Goal: Task Accomplishment & Management: Complete application form

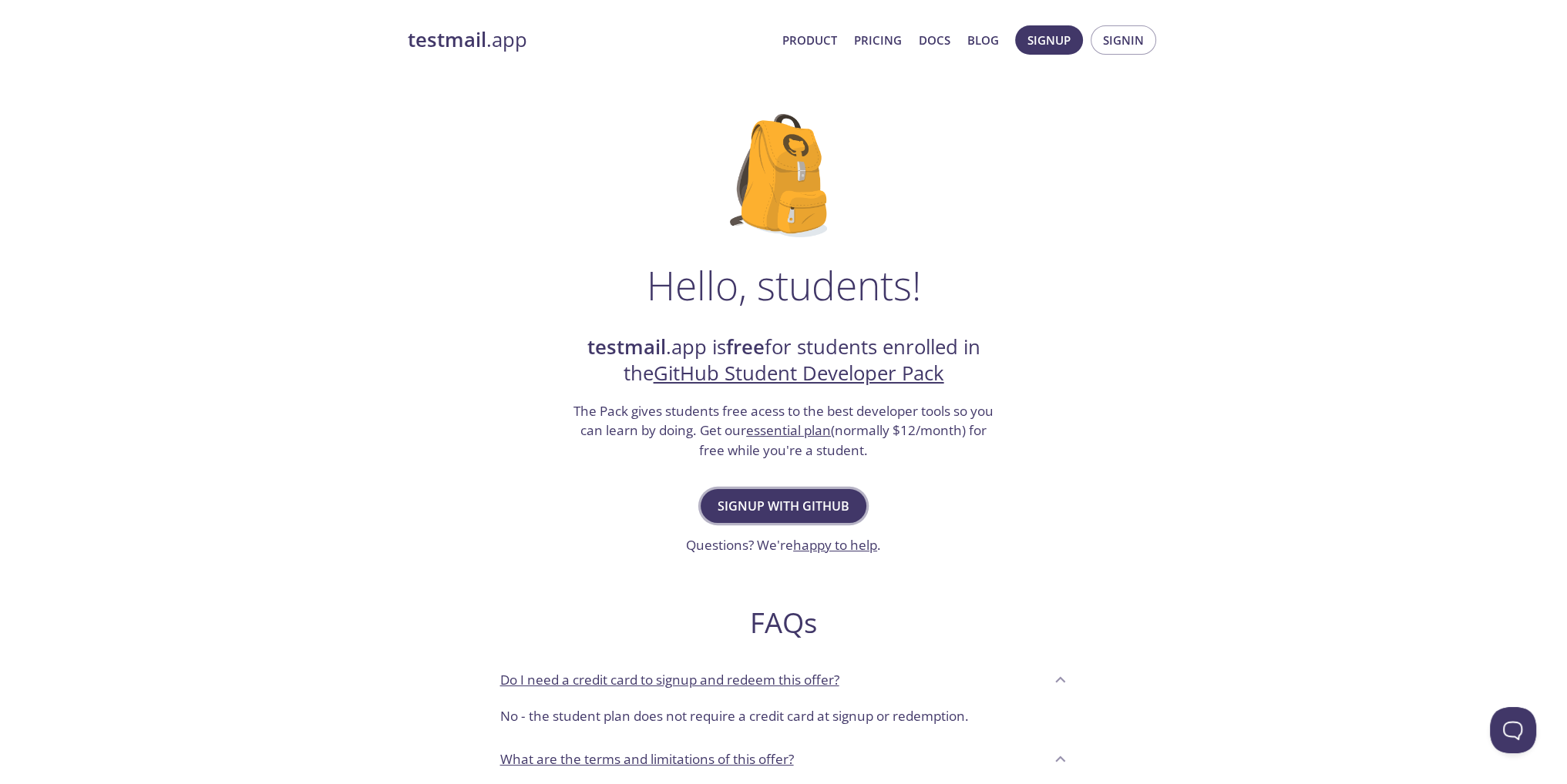
click at [837, 504] on span "Signup with GitHub" at bounding box center [783, 506] width 132 height 22
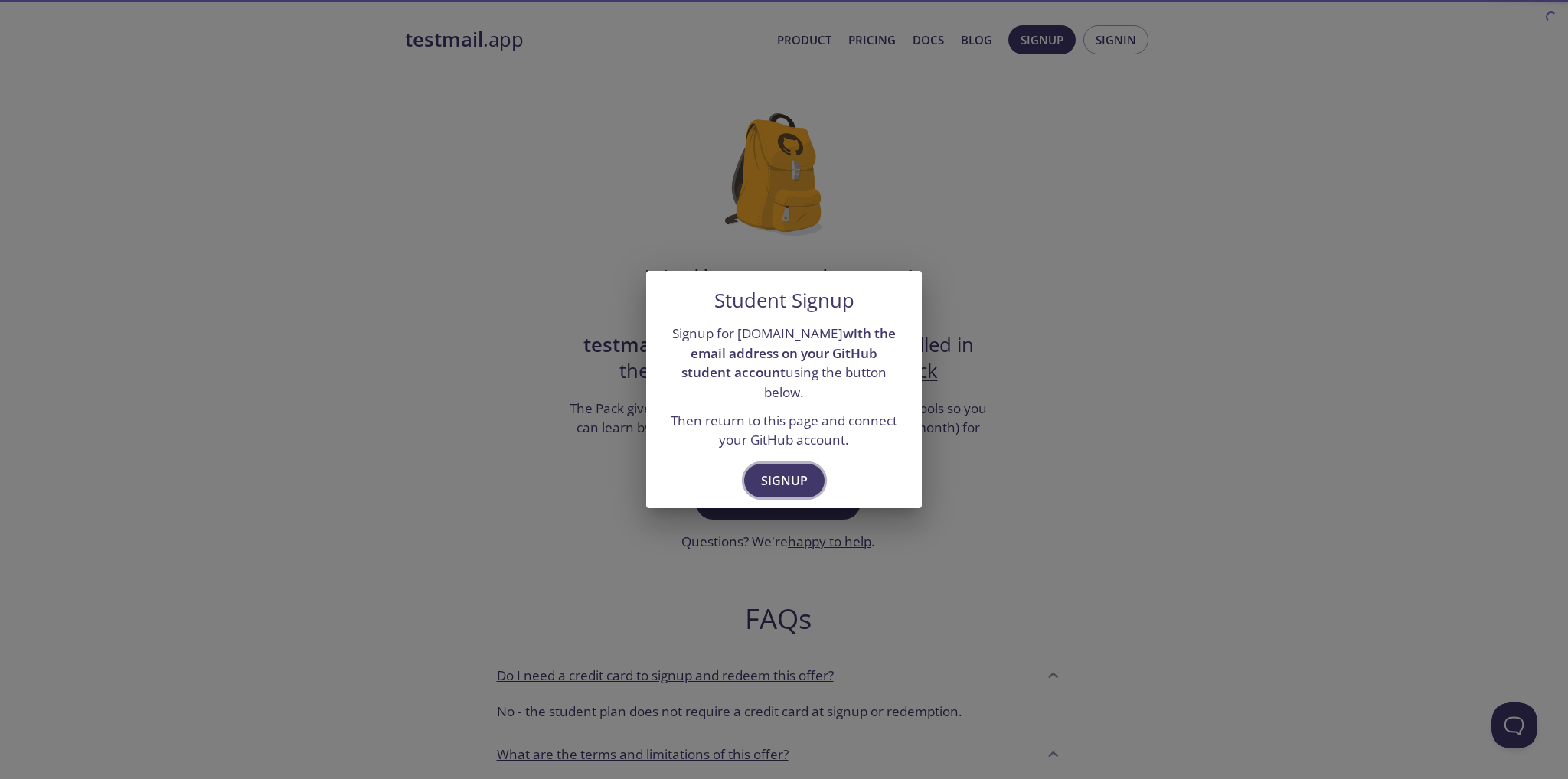
click at [803, 479] on span "Signup" at bounding box center [784, 480] width 47 height 22
click at [790, 470] on span "Signup" at bounding box center [784, 480] width 47 height 22
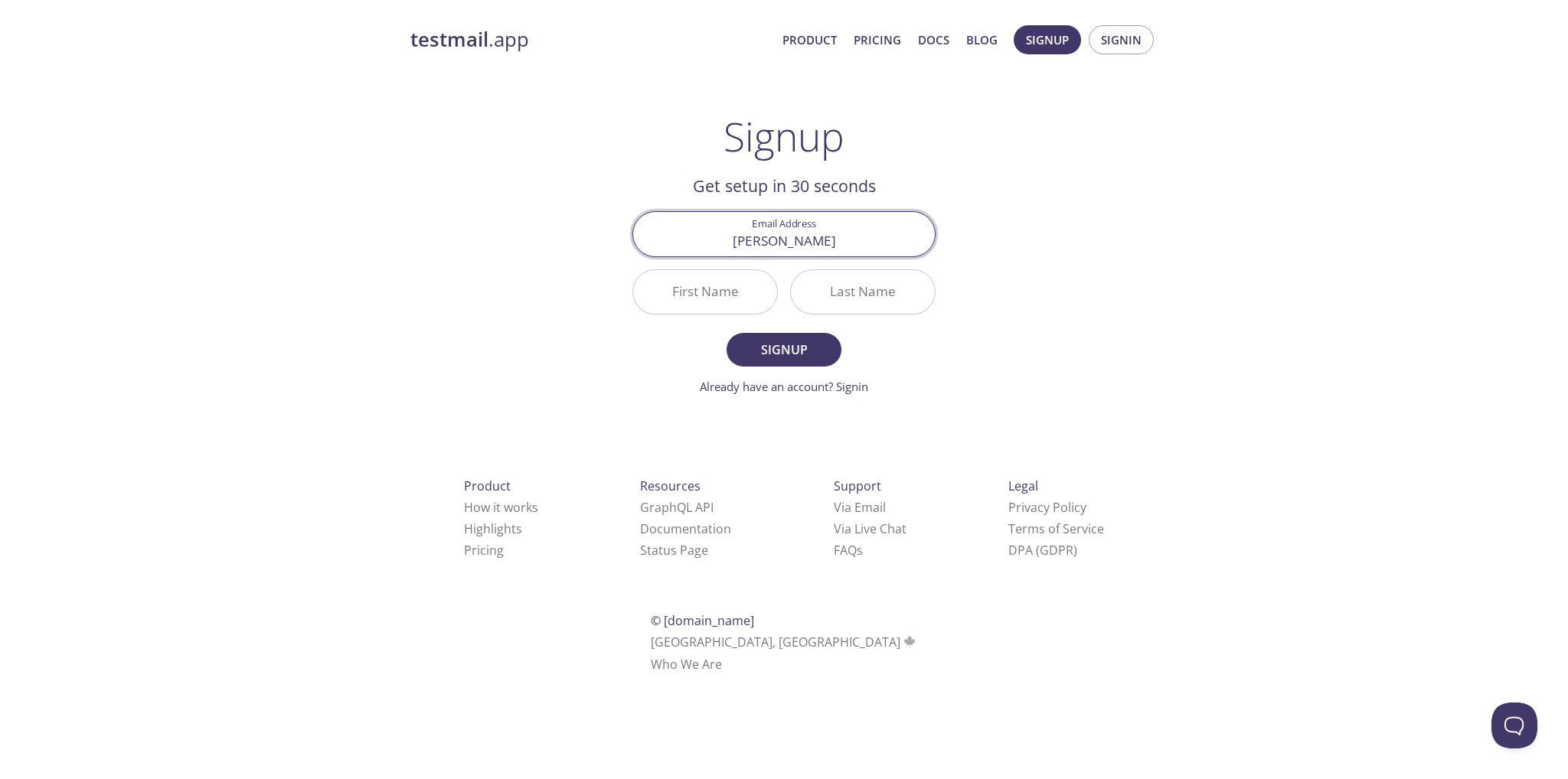
type input "[EMAIL_ADDRESS][DOMAIN_NAME]"
click at [744, 285] on input "First Name" at bounding box center [705, 292] width 144 height 43
type input "Luan"
click at [867, 294] on input "Last Name" at bounding box center [862, 292] width 144 height 43
type input "[PERSON_NAME]"
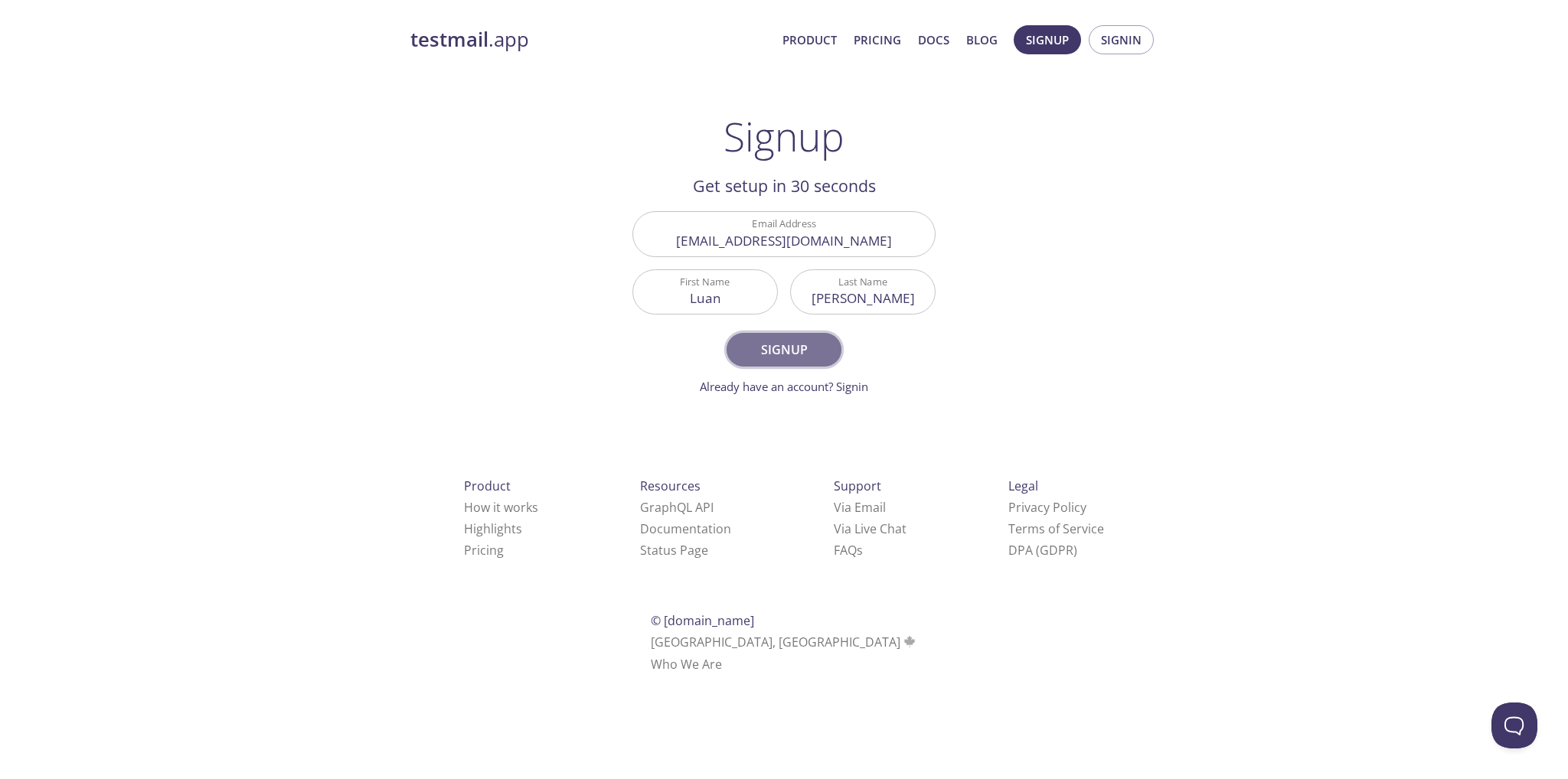
click at [798, 339] on span "Signup" at bounding box center [784, 350] width 81 height 22
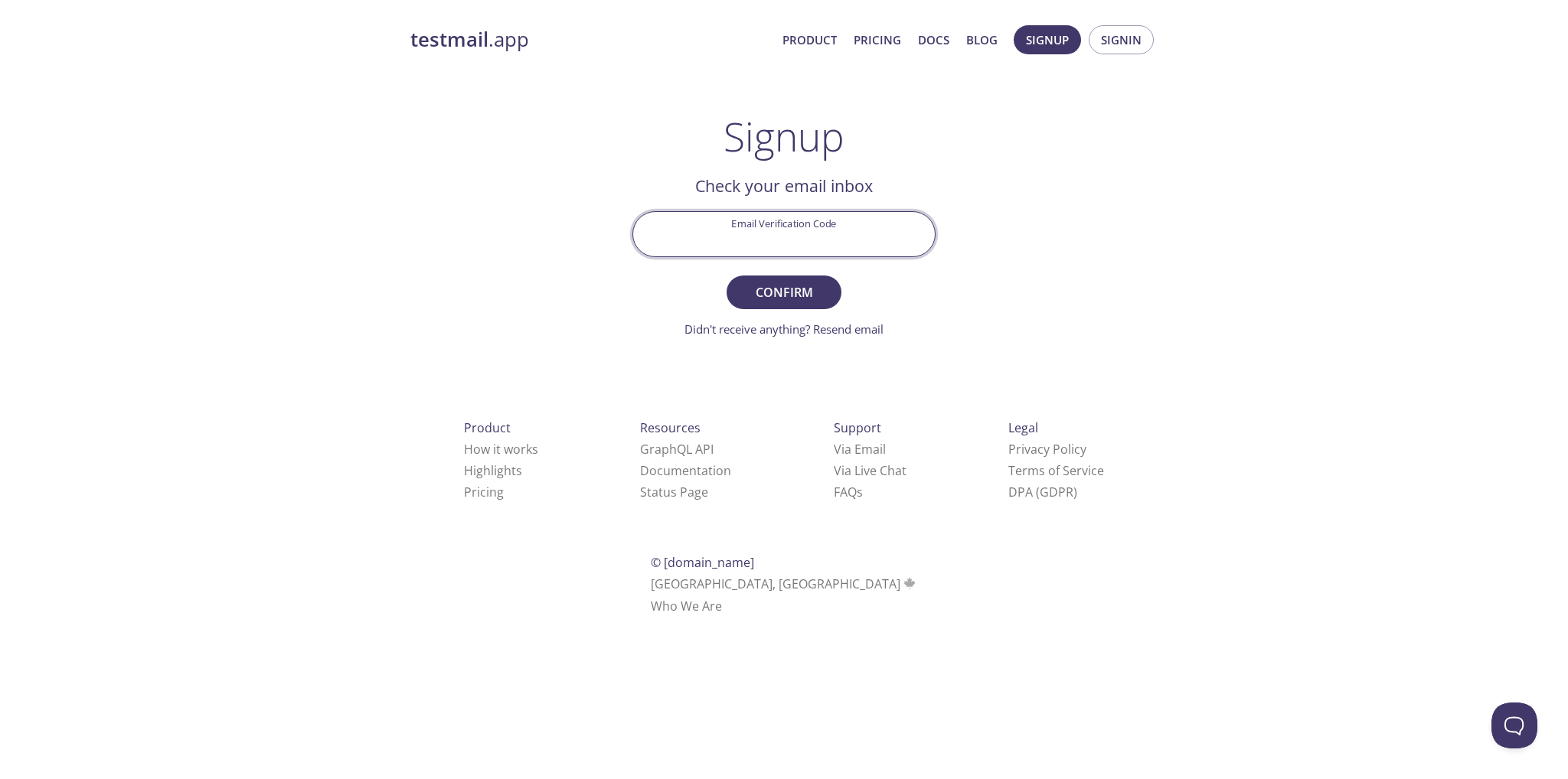
click at [795, 239] on input "Email Verification Code" at bounding box center [784, 234] width 301 height 43
type input "s"
type input "S47XP4Y"
click at [809, 286] on span "Confirm" at bounding box center [784, 292] width 81 height 22
